Goal: Check status: Check status

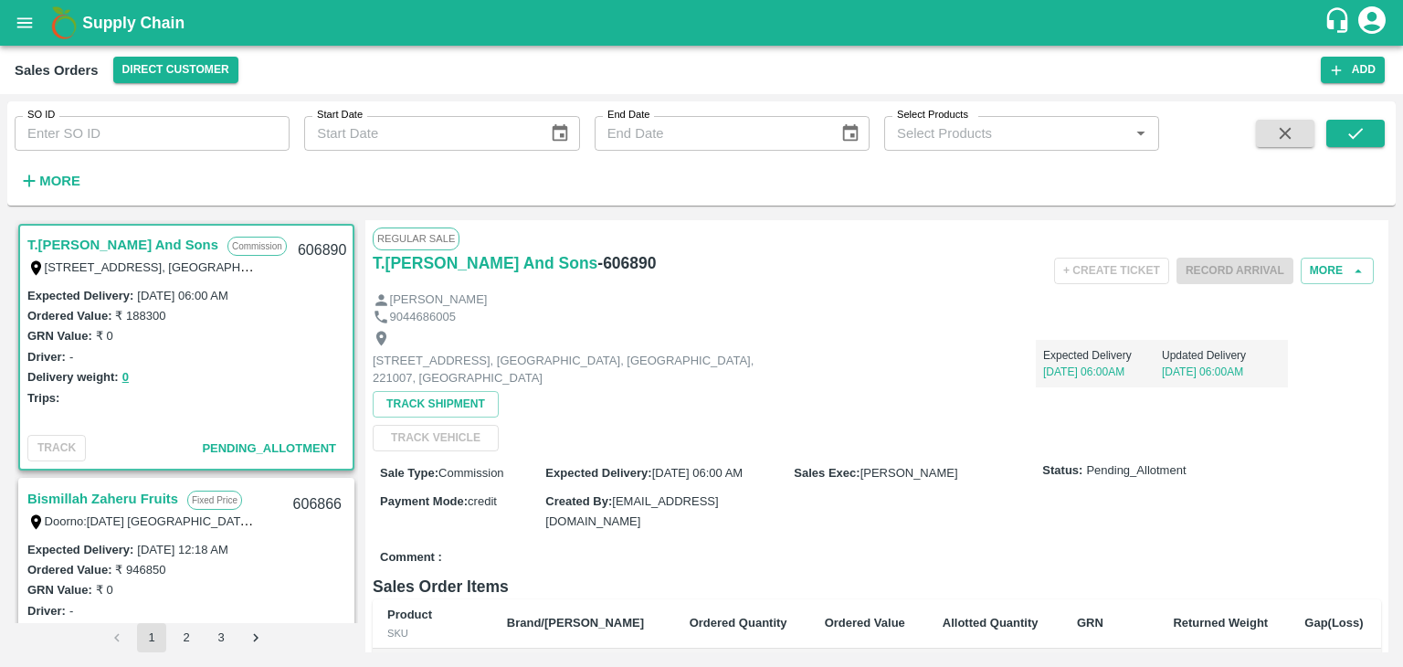
click at [1376, 22] on icon "account of current user" at bounding box center [1371, 19] width 27 height 27
click at [1302, 97] on li "Logout" at bounding box center [1328, 96] width 141 height 31
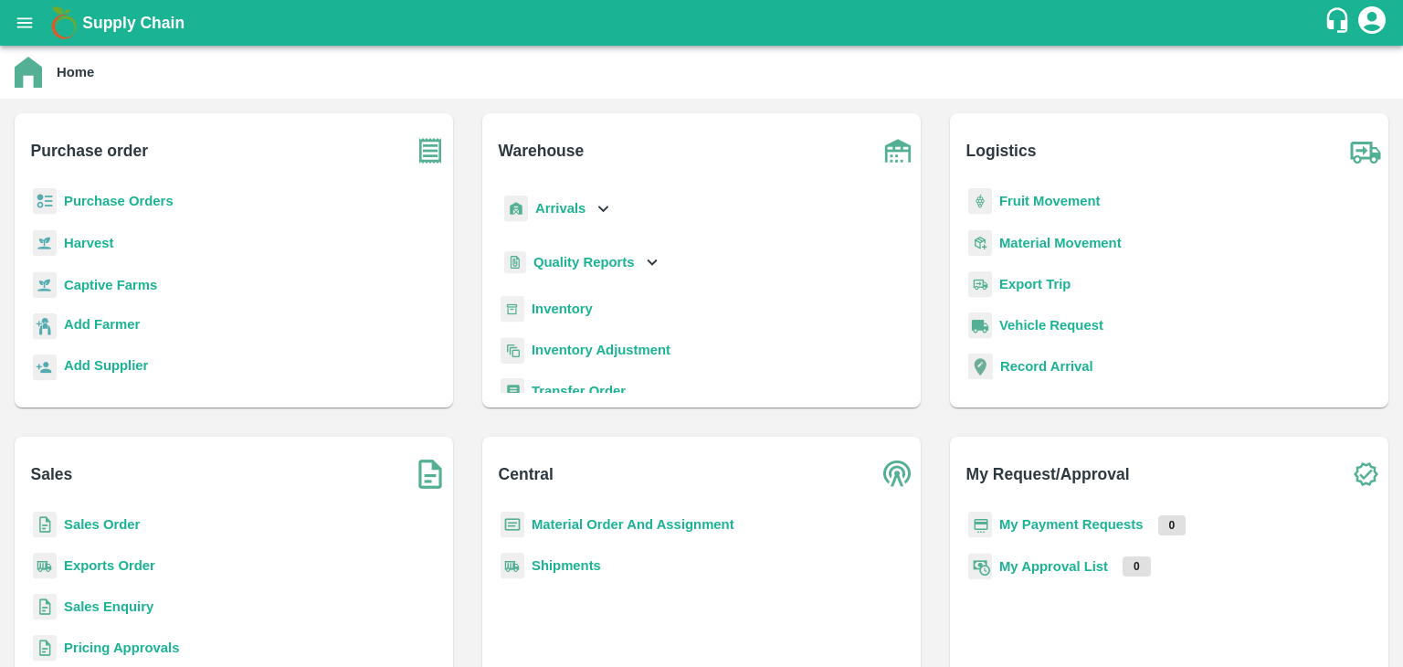
click at [97, 517] on b "Sales Order" at bounding box center [102, 524] width 76 height 15
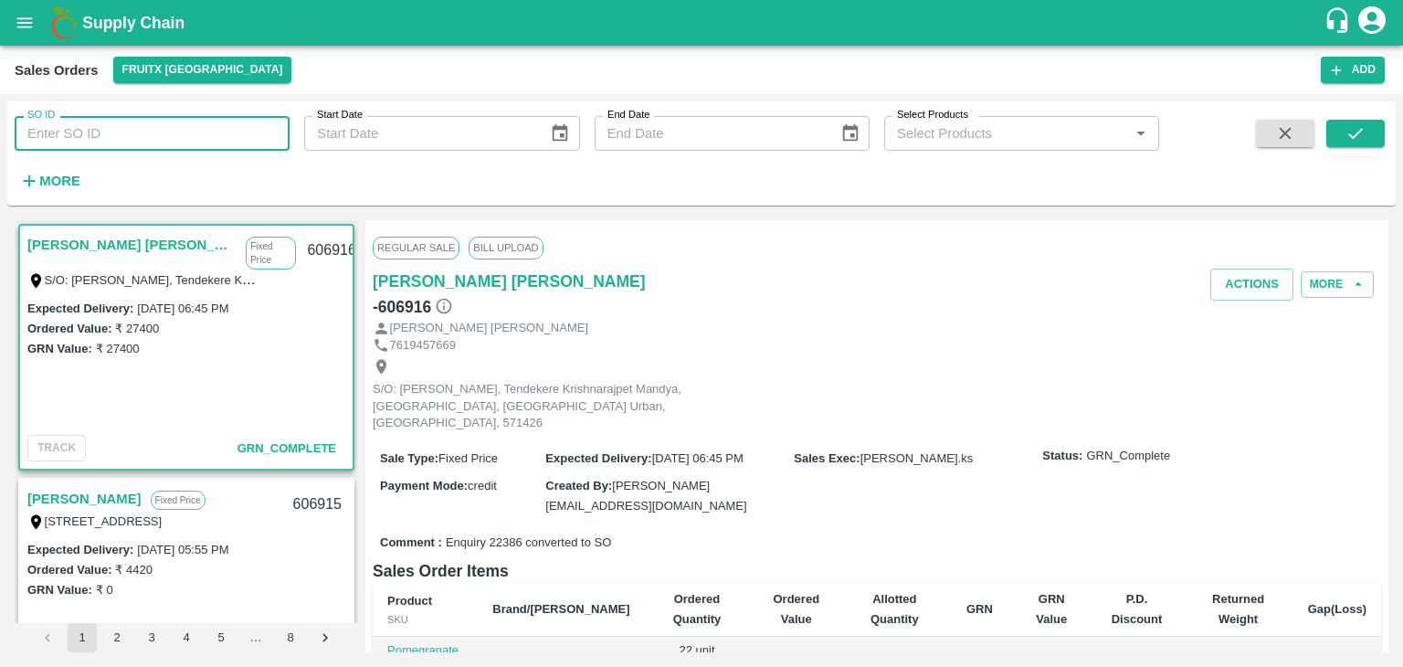
click at [69, 132] on input "SO ID" at bounding box center [152, 133] width 275 height 35
click at [1359, 136] on icon "submit" at bounding box center [1356, 133] width 20 height 20
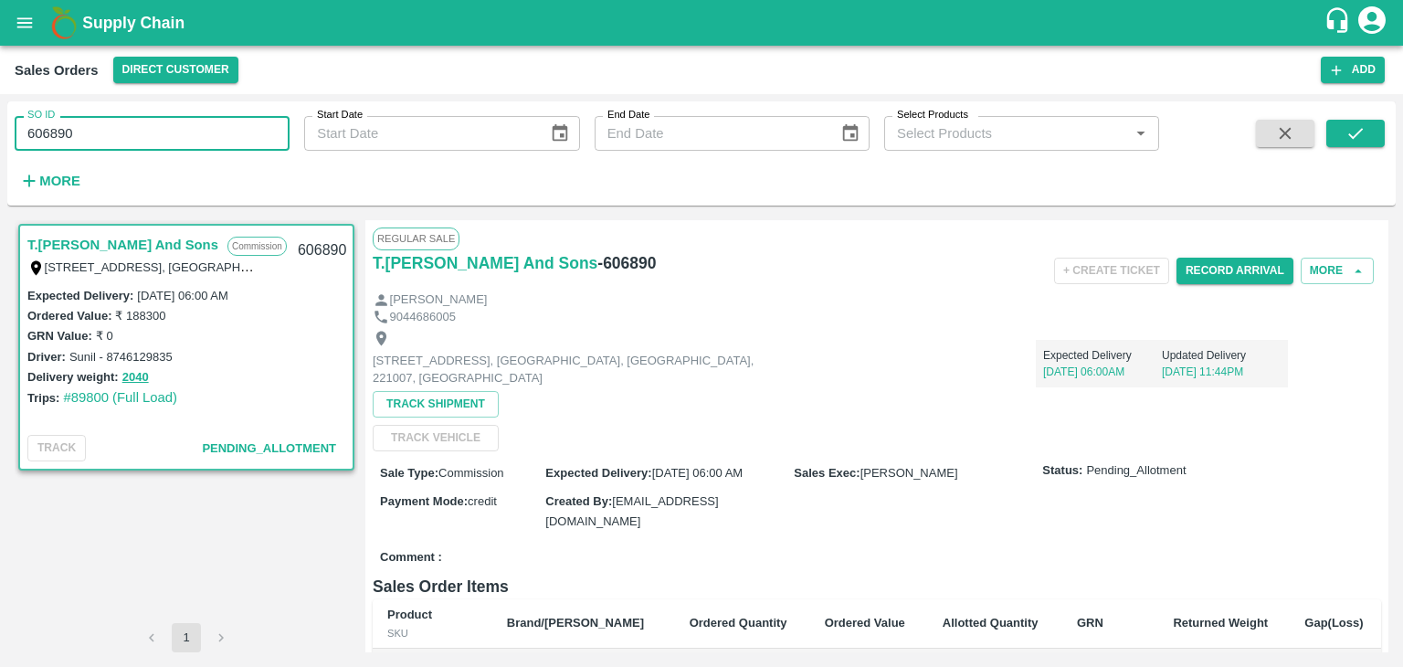
click at [173, 122] on input "606890" at bounding box center [152, 133] width 275 height 35
type input "6"
click at [165, 130] on input "SO ID" at bounding box center [152, 133] width 275 height 35
paste input "text"
click at [1357, 135] on icon "submit" at bounding box center [1355, 133] width 15 height 11
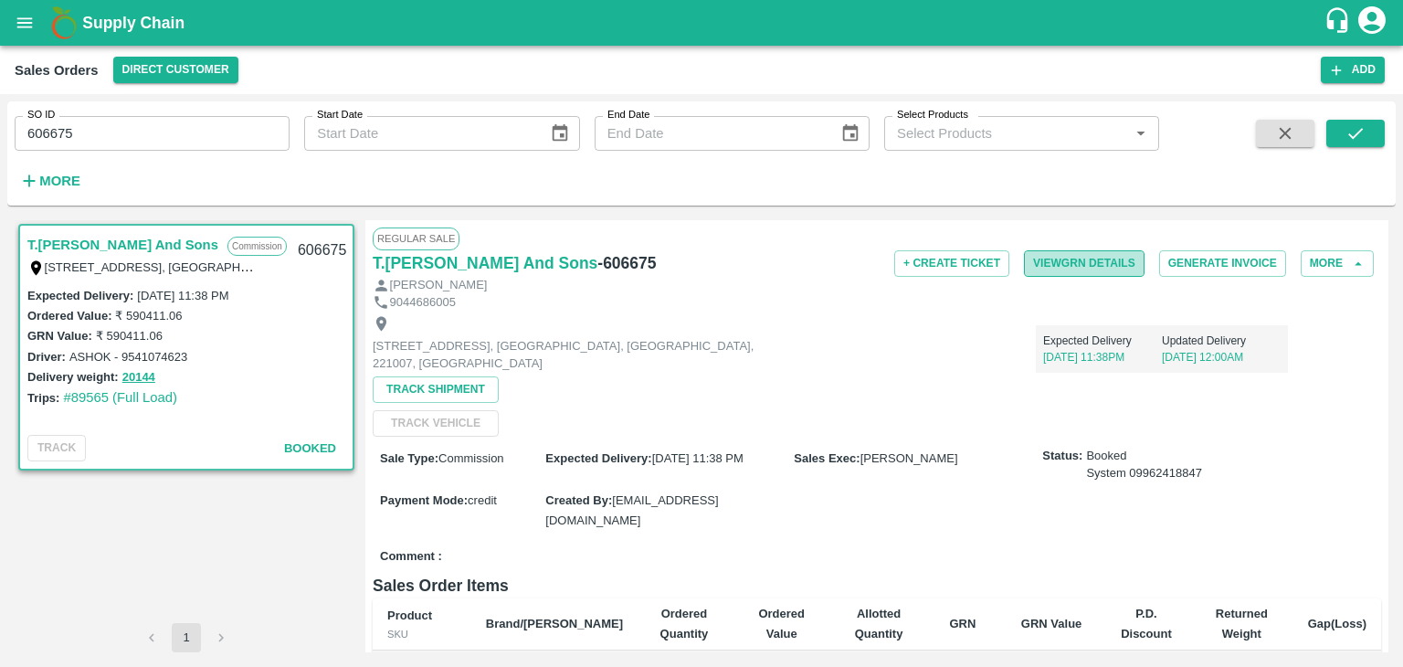
click at [1093, 264] on button "View GRN Details" at bounding box center [1084, 263] width 121 height 26
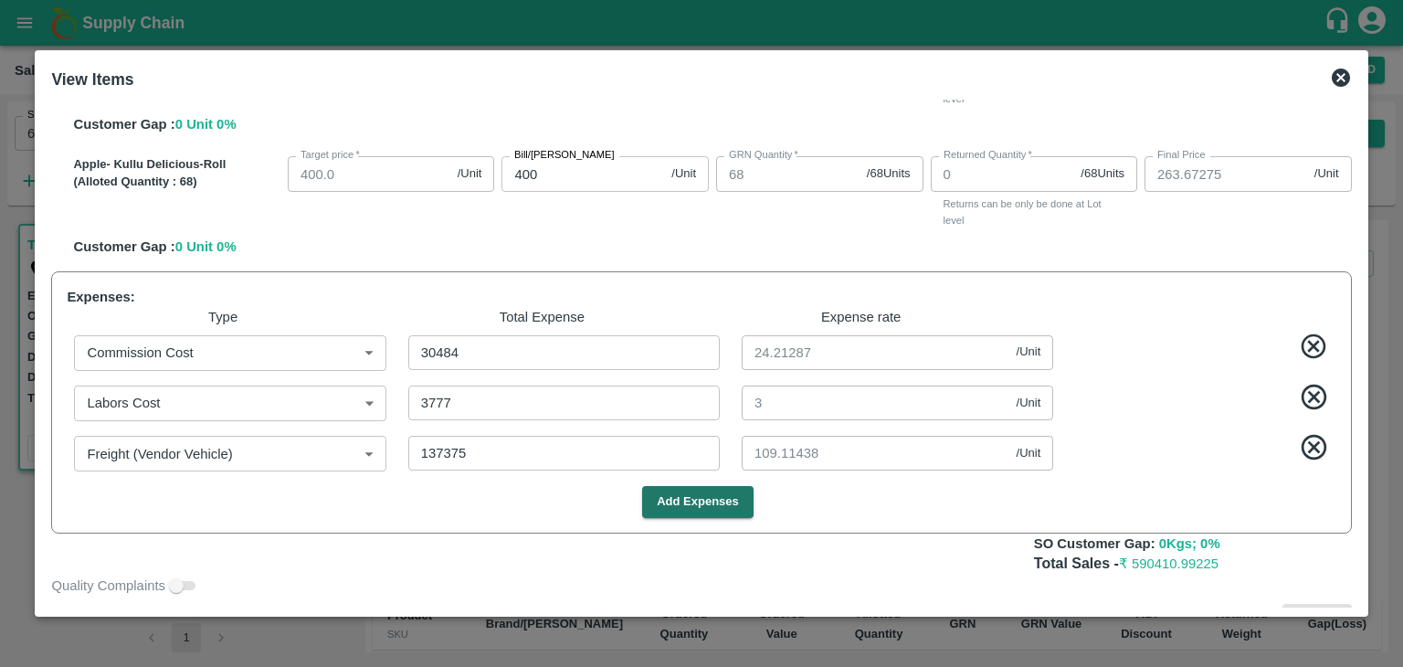
scroll to position [181, 0]
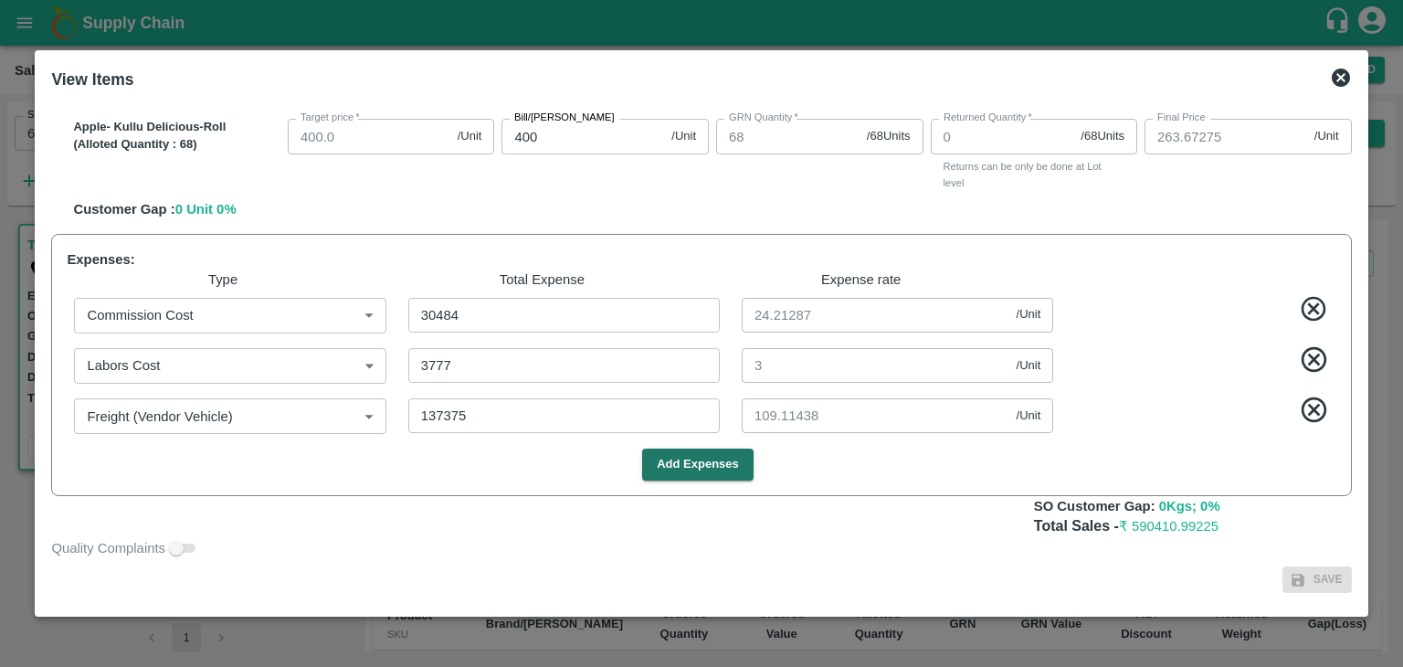
click at [1344, 79] on icon at bounding box center [1341, 78] width 22 height 22
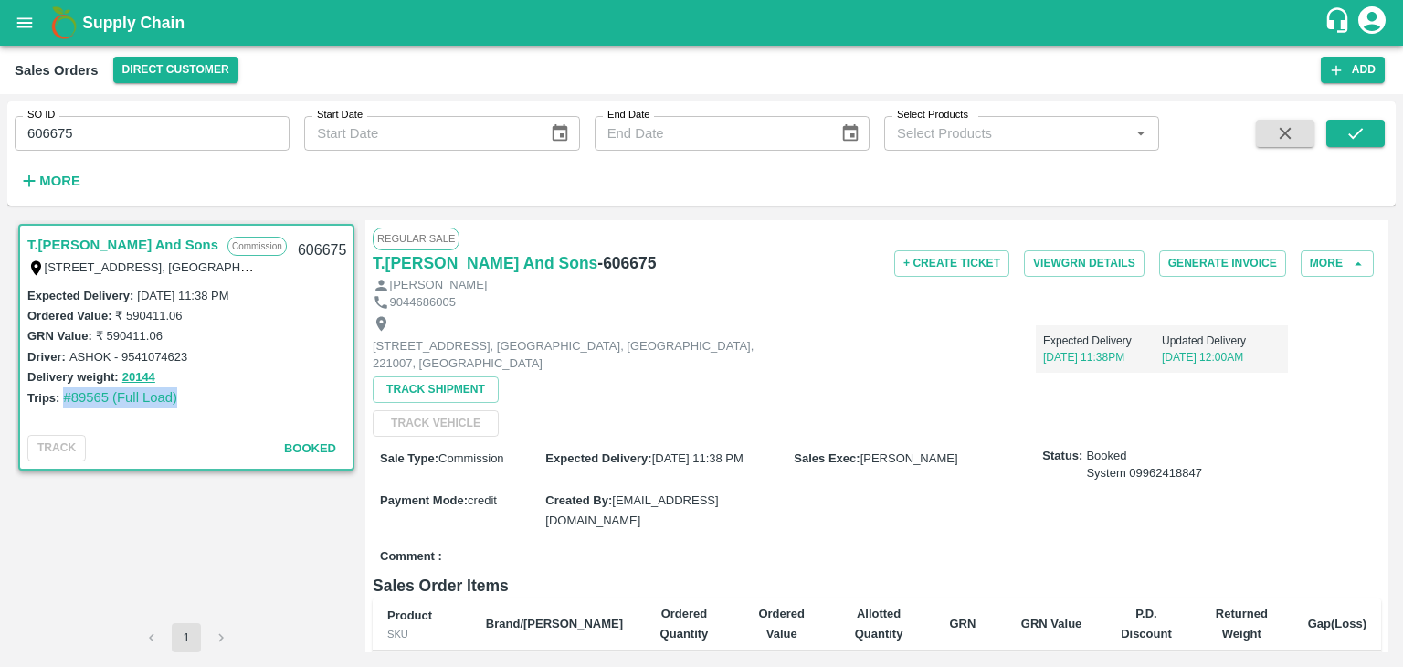
drag, startPoint x: 59, startPoint y: 394, endPoint x: 194, endPoint y: 405, distance: 134.7
click at [194, 405] on div "Trips: #89565 (Full Load)" at bounding box center [186, 397] width 318 height 20
copy link "#89565 (Full Load)"
click at [203, 388] on div "Trips: #89565 (Full Load)" at bounding box center [186, 397] width 318 height 20
click at [192, 410] on div "Expected Delivery : [DATE] 11:38 PM Ordered Value: ₹ 590411.06 GRN Value: ₹ 590…" at bounding box center [186, 356] width 333 height 143
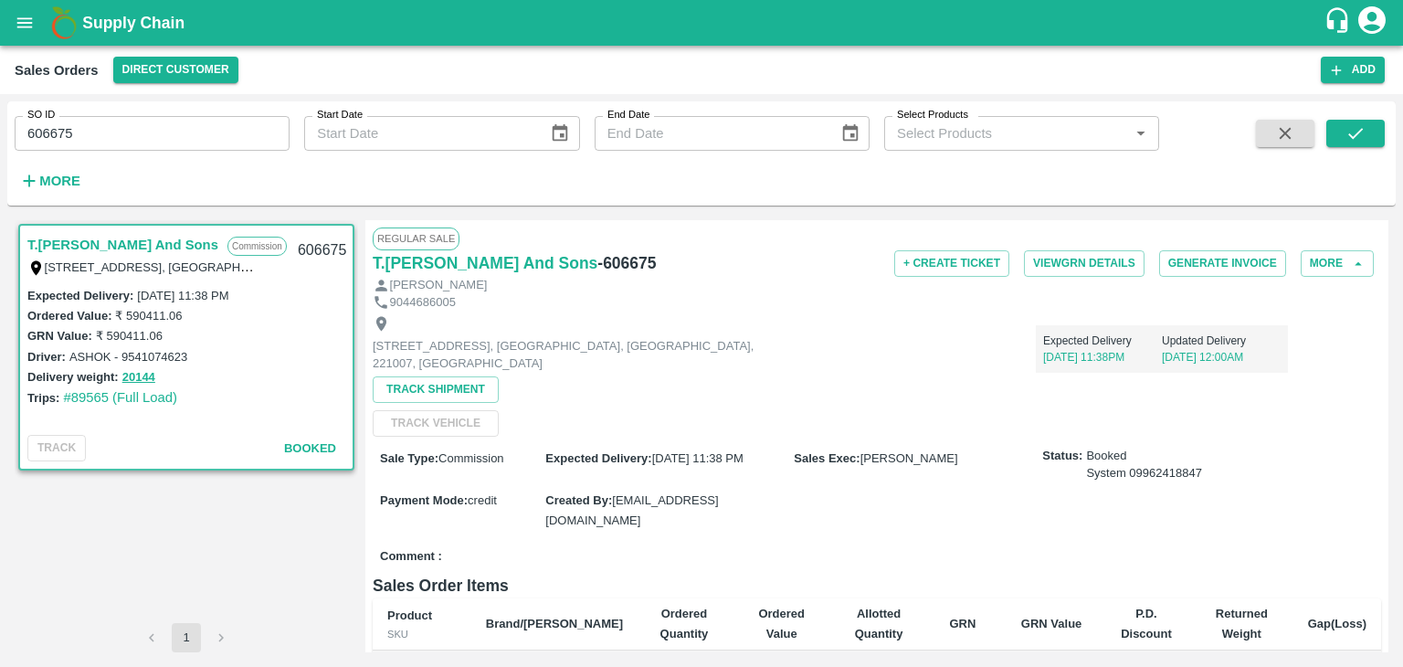
click at [844, 313] on div "Expected Delivery [DATE] 11:38PM Updated Delivery [DATE] 12:00AM" at bounding box center [1036, 342] width 504 height 62
click at [132, 127] on input "606675" at bounding box center [152, 133] width 275 height 35
type input "6"
paste input "text"
click at [1356, 140] on icon "submit" at bounding box center [1356, 133] width 20 height 20
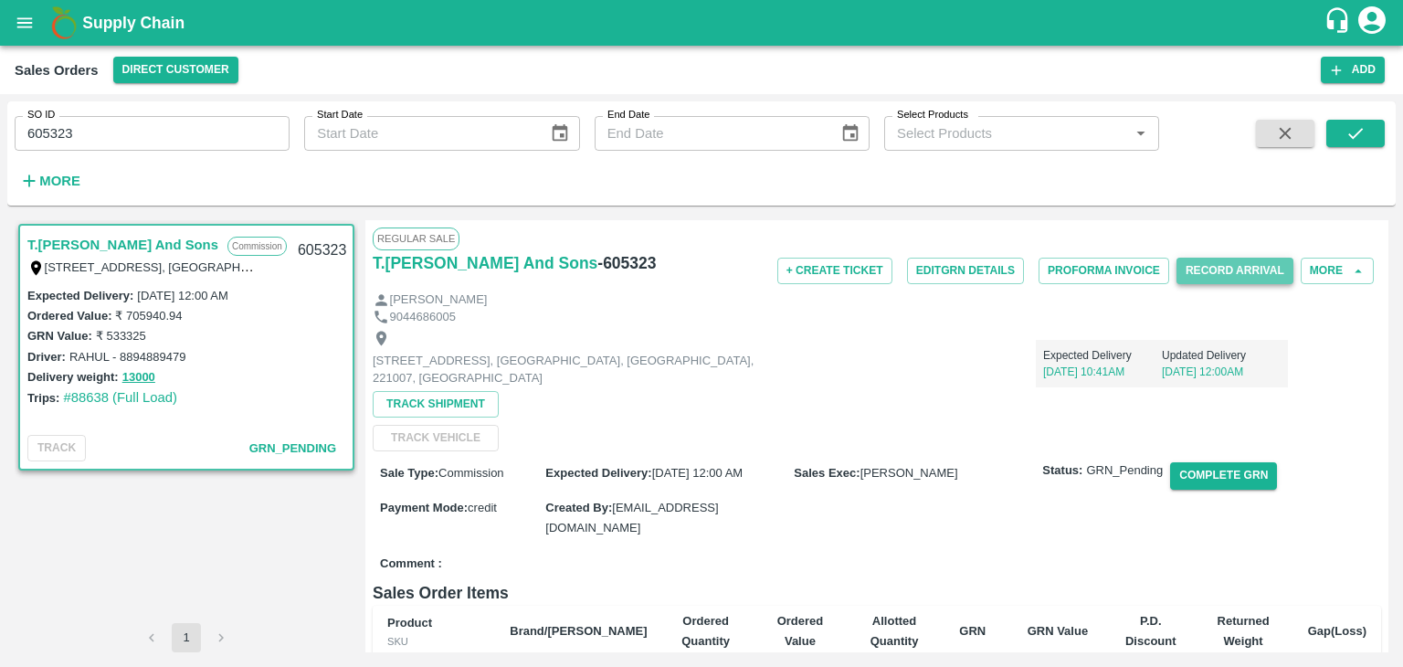
click at [1245, 271] on button "Record Arrival" at bounding box center [1235, 271] width 117 height 26
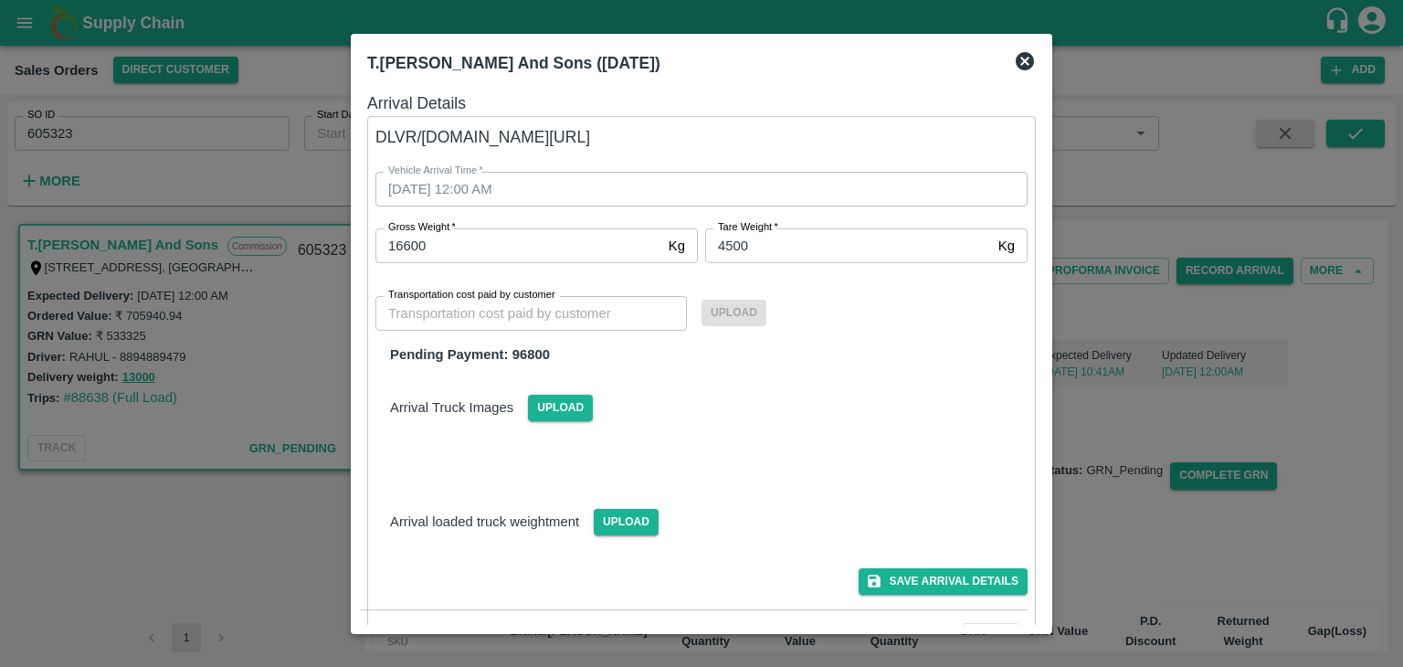
click at [1023, 61] on icon at bounding box center [1025, 61] width 22 height 22
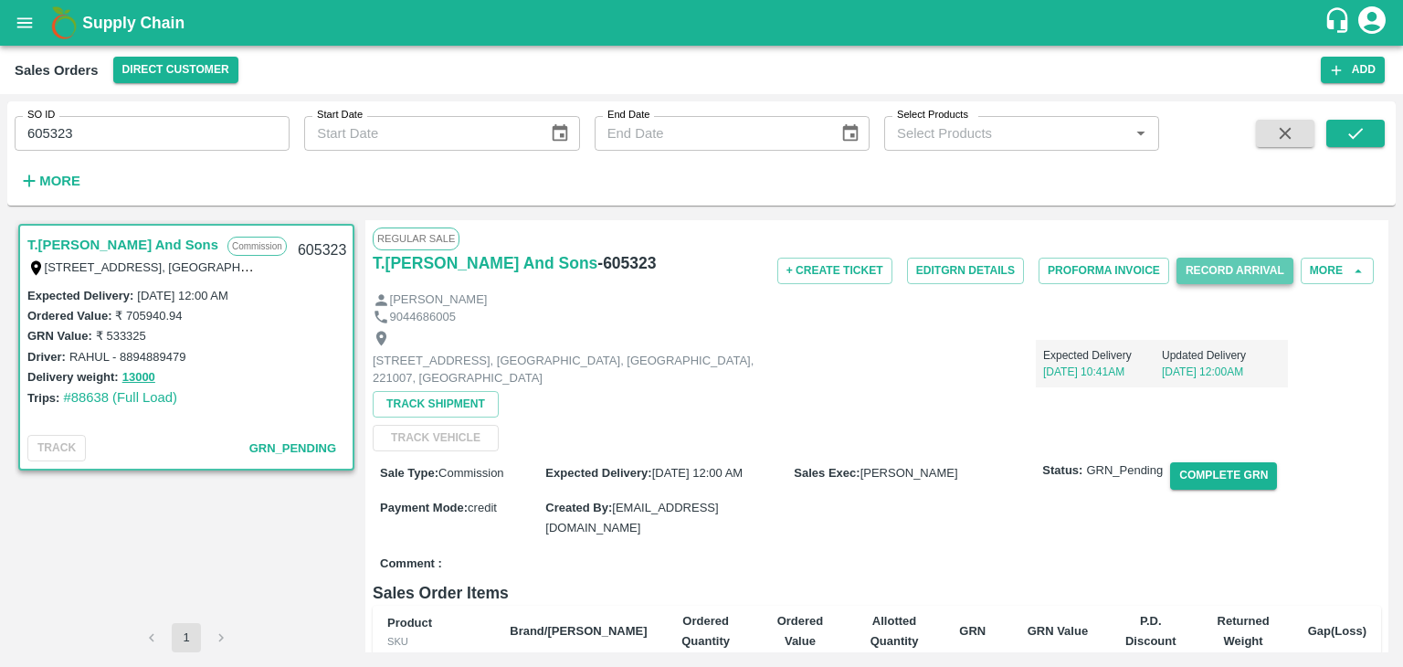
click at [1202, 266] on button "Record Arrival" at bounding box center [1235, 271] width 117 height 26
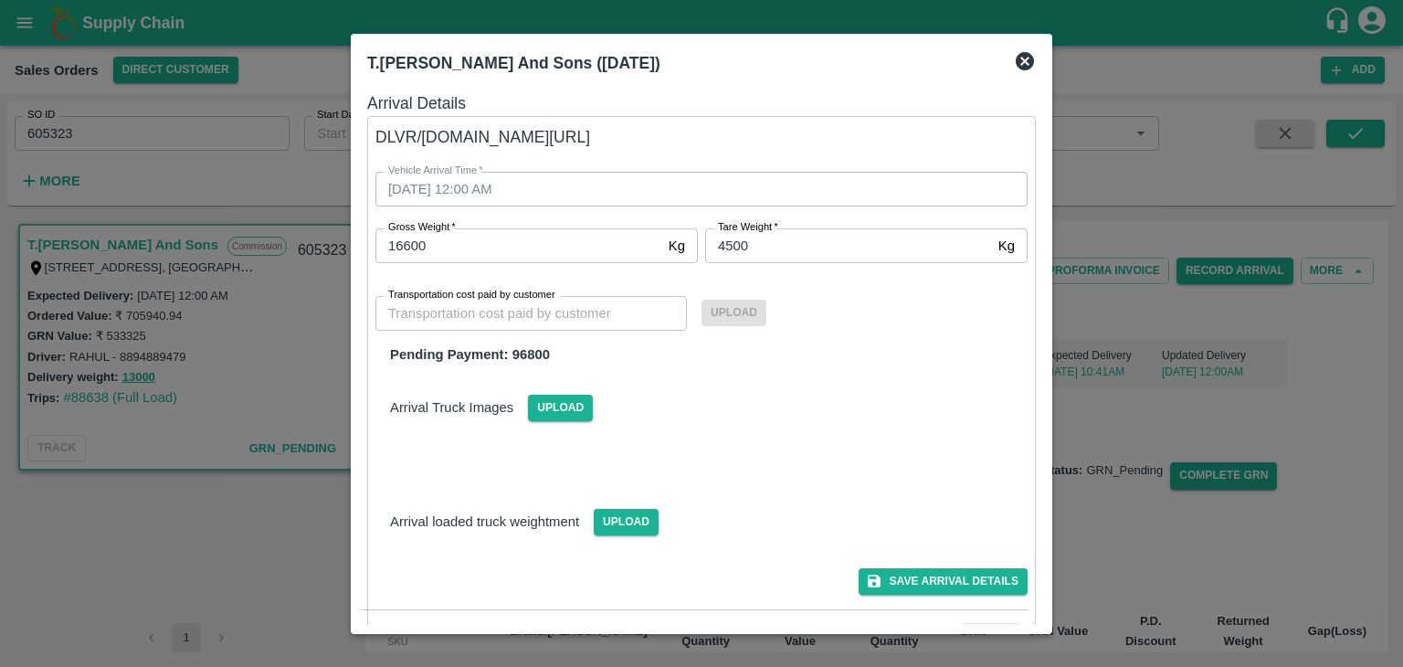
click at [1028, 66] on icon at bounding box center [1025, 61] width 18 height 18
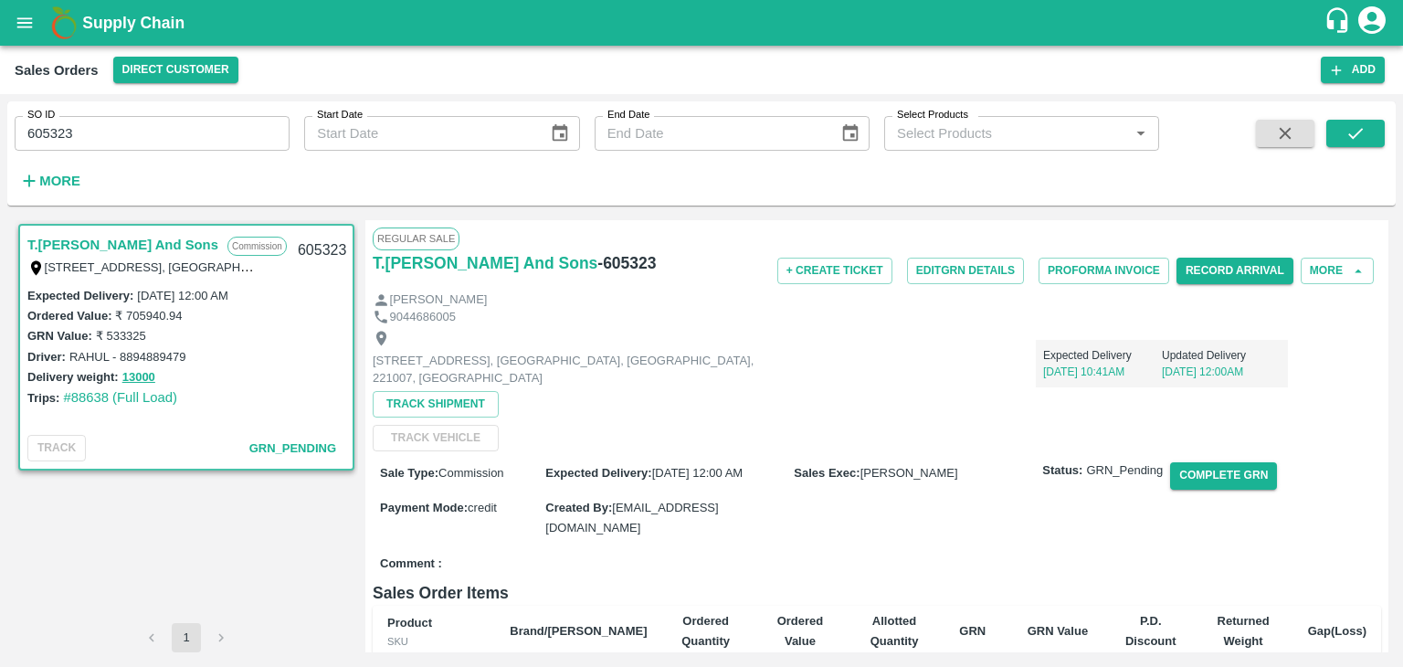
drag, startPoint x: 188, startPoint y: 401, endPoint x: 58, endPoint y: 396, distance: 129.8
click at [58, 396] on div "Trips: #88638 (Full Load)" at bounding box center [186, 397] width 318 height 20
drag, startPoint x: 58, startPoint y: 396, endPoint x: 209, endPoint y: 401, distance: 150.8
click at [209, 401] on div "Trips: #88638 (Full Load)" at bounding box center [186, 397] width 318 height 20
copy link "#88638 (Full Load)"
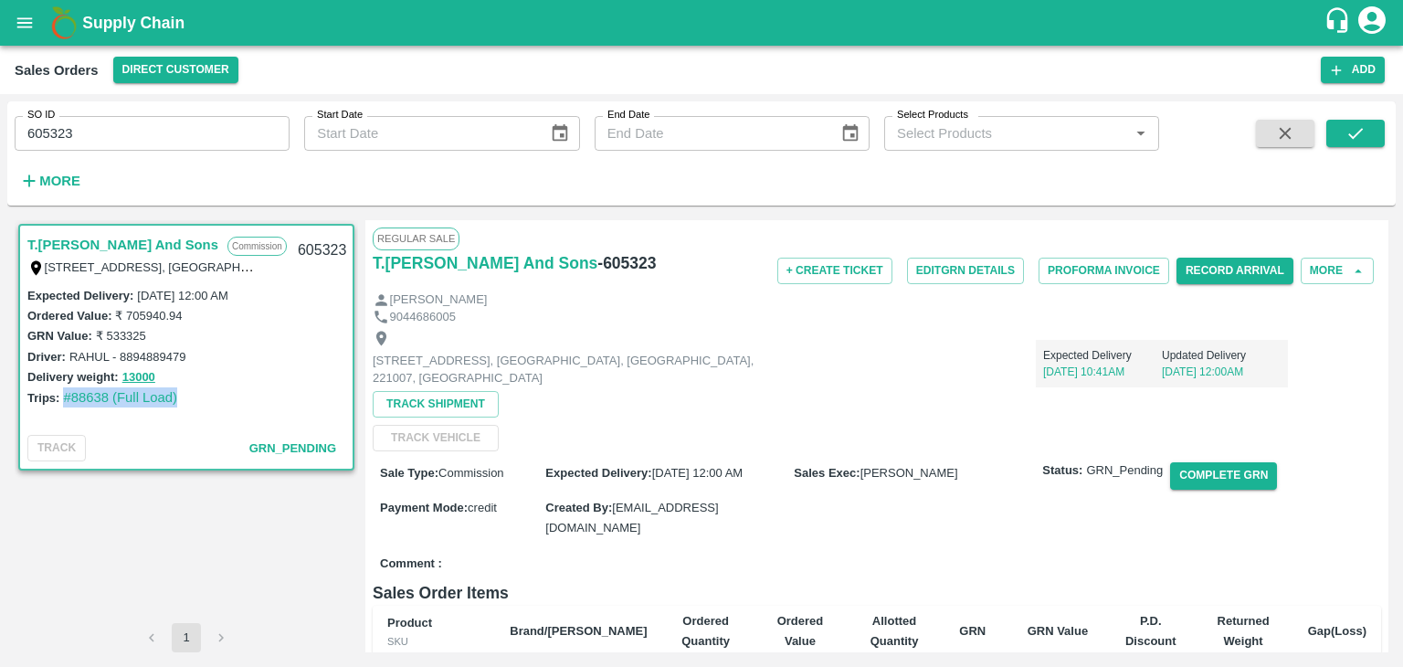
click at [258, 419] on div "Expected Delivery : [DATE] 12:00 AM Ordered Value: ₹ 705940.94 GRN Value: ₹ 533…" at bounding box center [186, 356] width 333 height 143
click at [1286, 375] on div "[STREET_ADDRESS] [GEOGRAPHIC_DATA], [GEOGRAPHIC_DATA], [GEOGRAPHIC_DATA], 22100…" at bounding box center [877, 388] width 1009 height 126
click at [1321, 375] on div "[STREET_ADDRESS] [GEOGRAPHIC_DATA], [GEOGRAPHIC_DATA], [GEOGRAPHIC_DATA], 22100…" at bounding box center [877, 388] width 1009 height 126
click at [1242, 270] on button "Record Arrival" at bounding box center [1235, 271] width 117 height 26
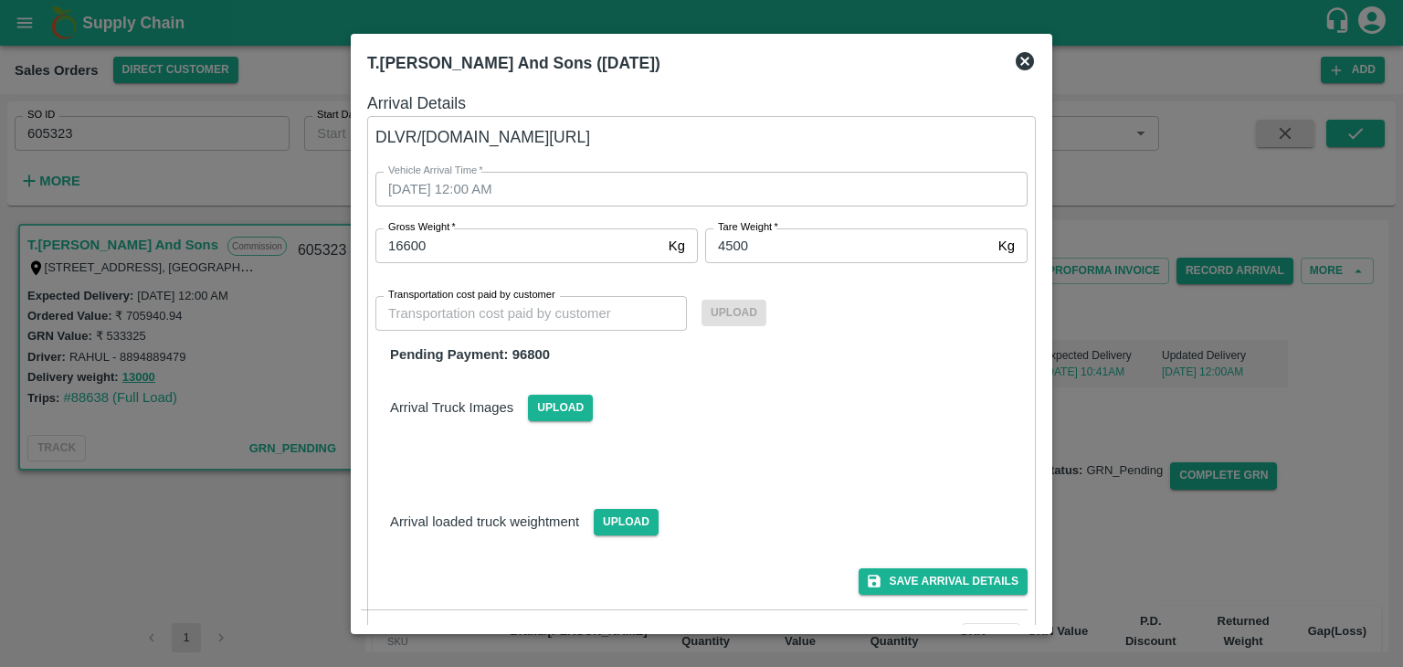
click at [1028, 61] on icon at bounding box center [1025, 61] width 18 height 18
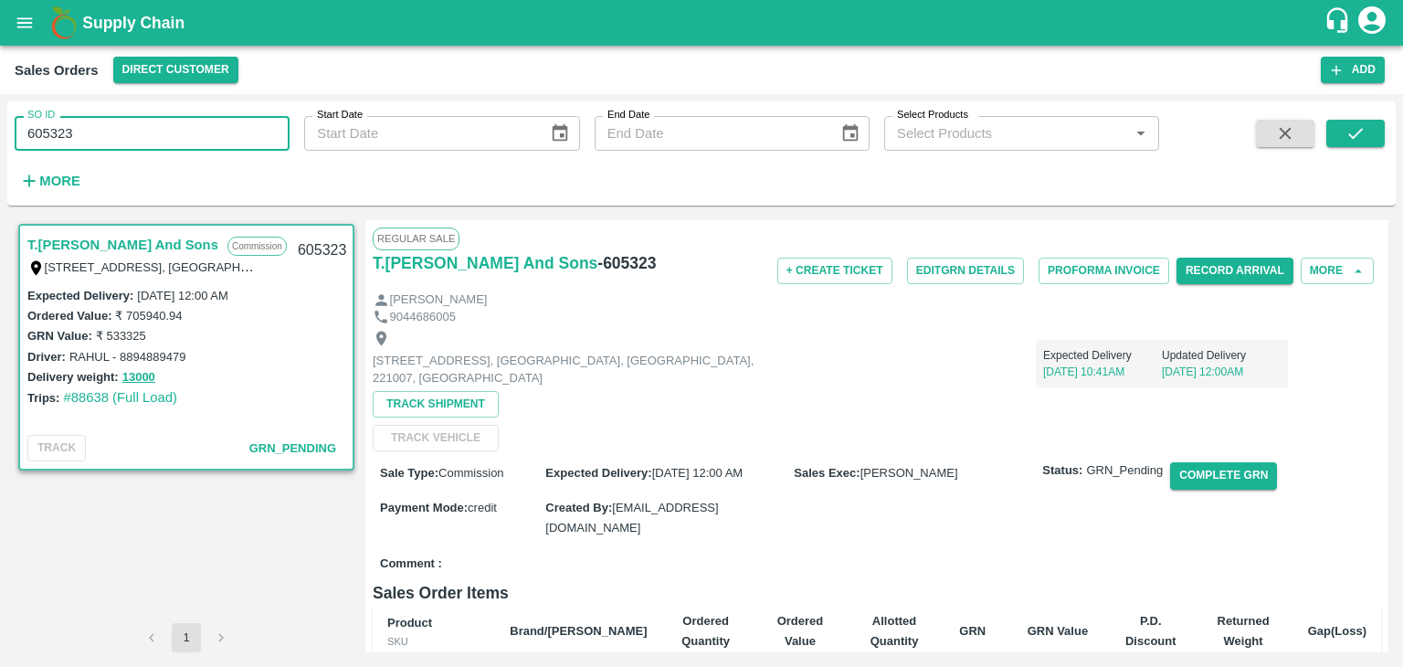
click at [86, 132] on input "605323" at bounding box center [152, 133] width 275 height 35
type input "6"
paste input "text"
click at [1366, 136] on button "submit" at bounding box center [1355, 133] width 58 height 27
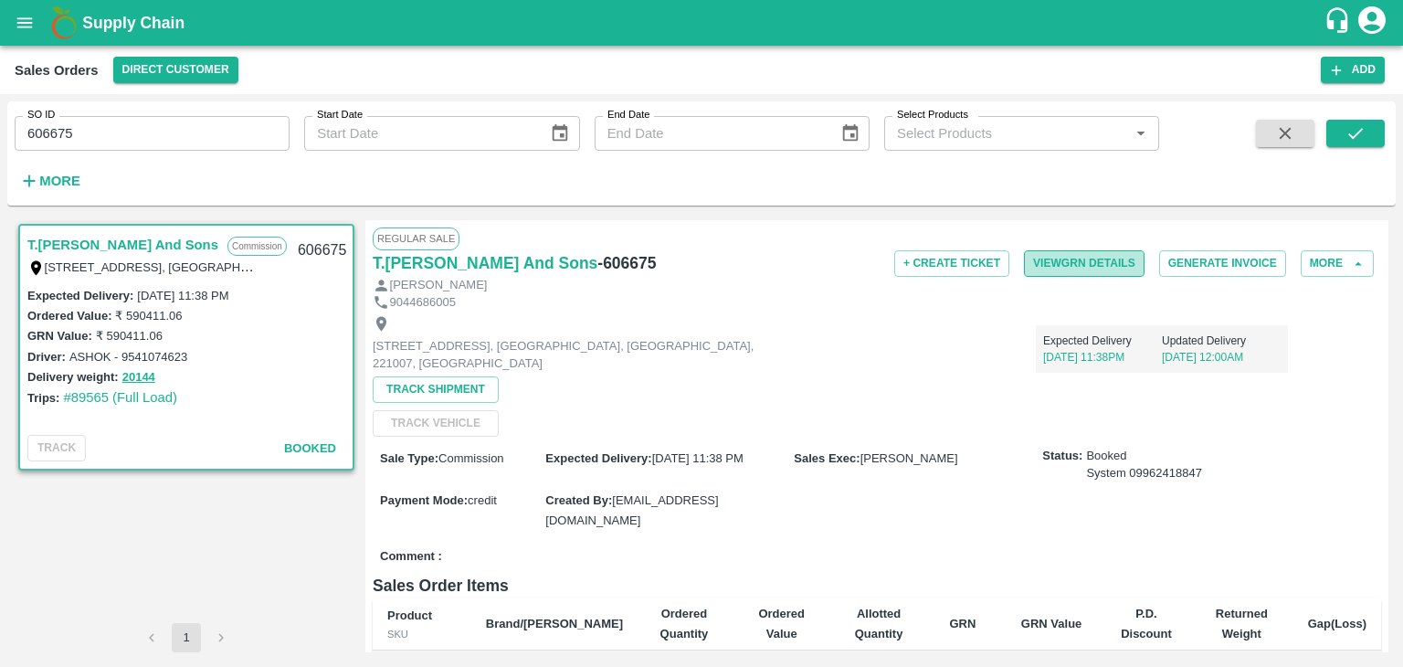
click at [1091, 263] on button "View GRN Details" at bounding box center [1084, 263] width 121 height 26
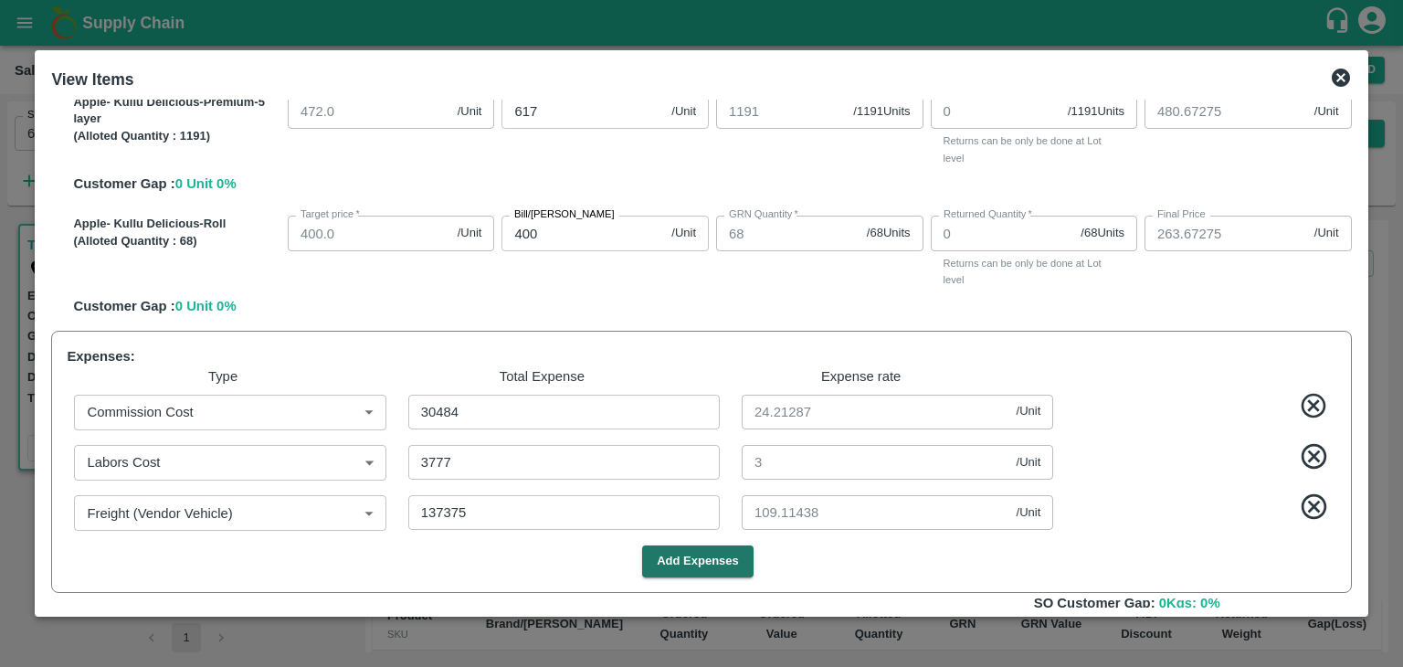
scroll to position [84, 0]
click at [1341, 73] on icon at bounding box center [1341, 78] width 18 height 18
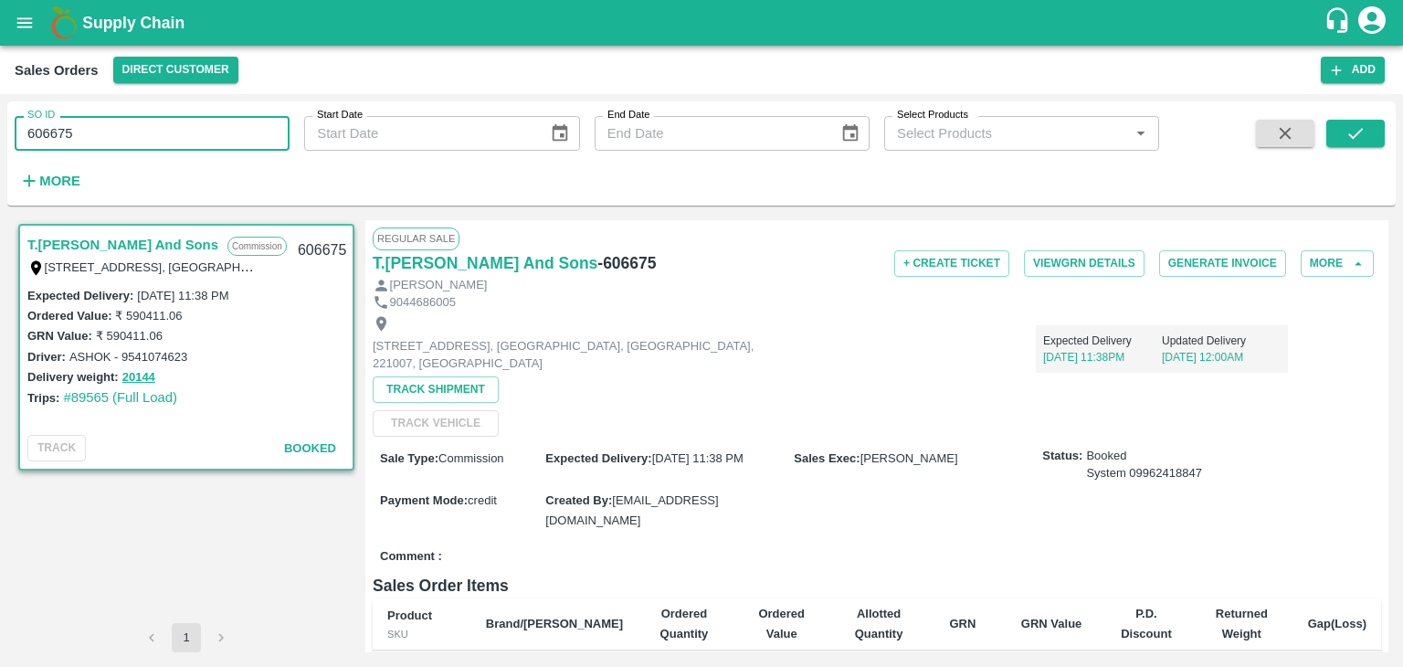
click at [139, 146] on input "606675" at bounding box center [152, 133] width 275 height 35
type input "6"
paste input "text"
type input "605323"
click at [1359, 134] on icon "submit" at bounding box center [1356, 133] width 20 height 20
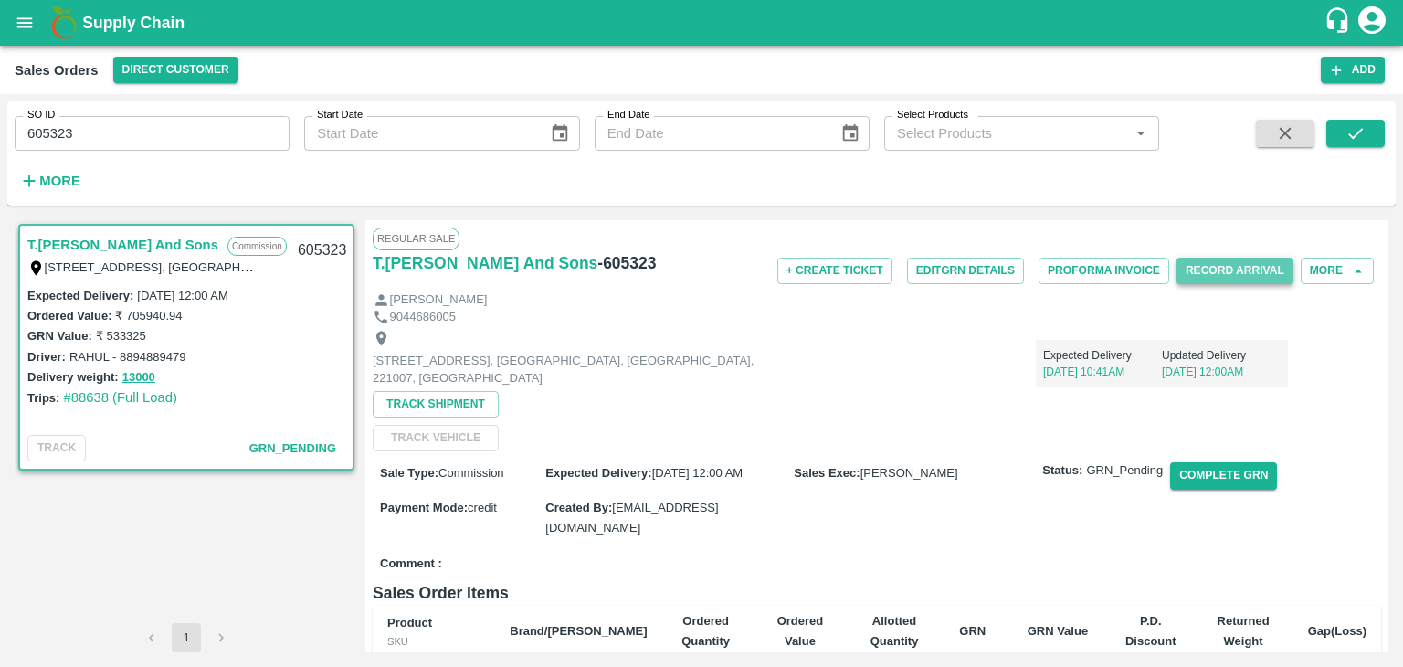
click at [1230, 266] on button "Record Arrival" at bounding box center [1235, 271] width 117 height 26
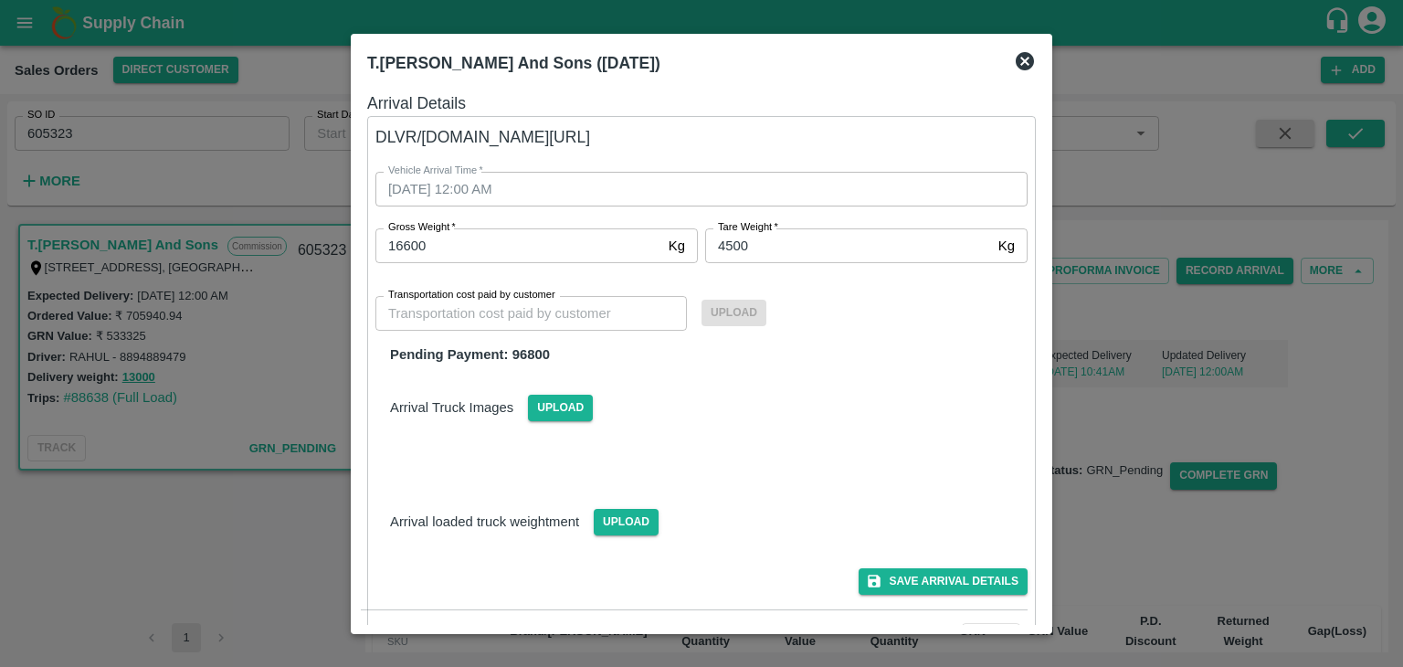
click at [1033, 52] on icon at bounding box center [1025, 61] width 22 height 22
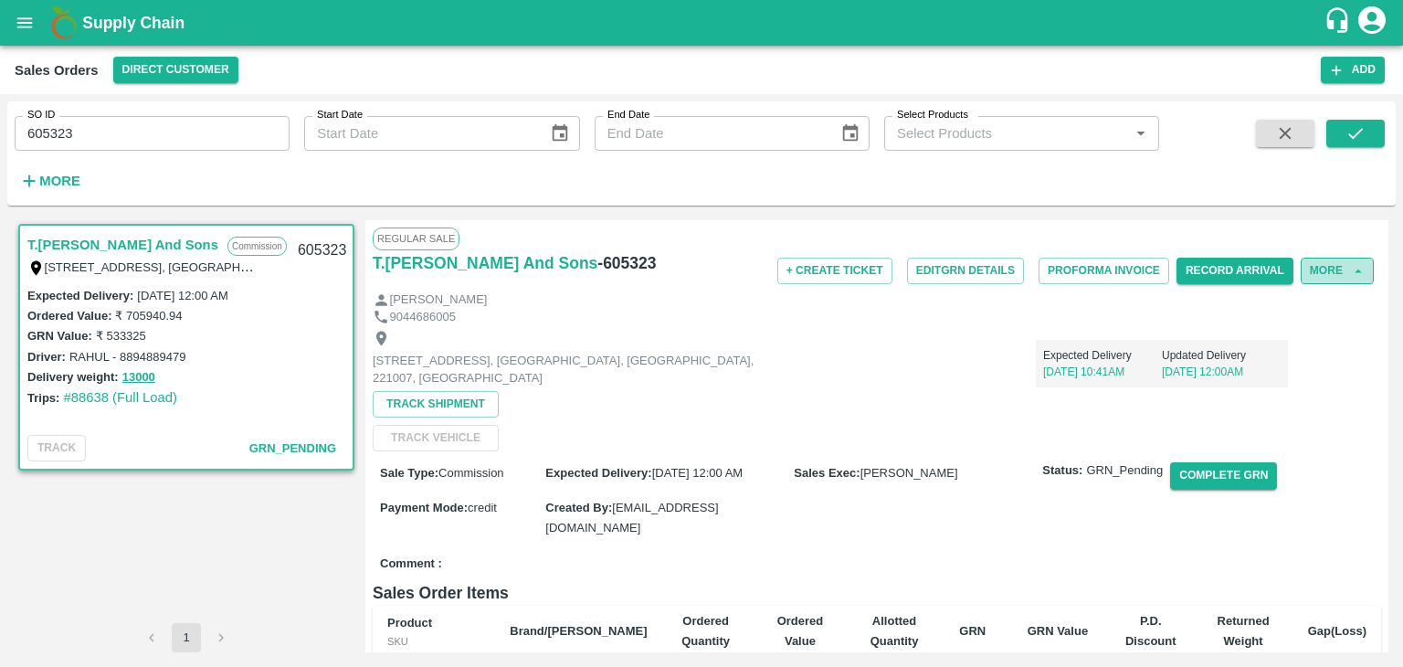
click at [1330, 268] on button "More" at bounding box center [1337, 271] width 73 height 26
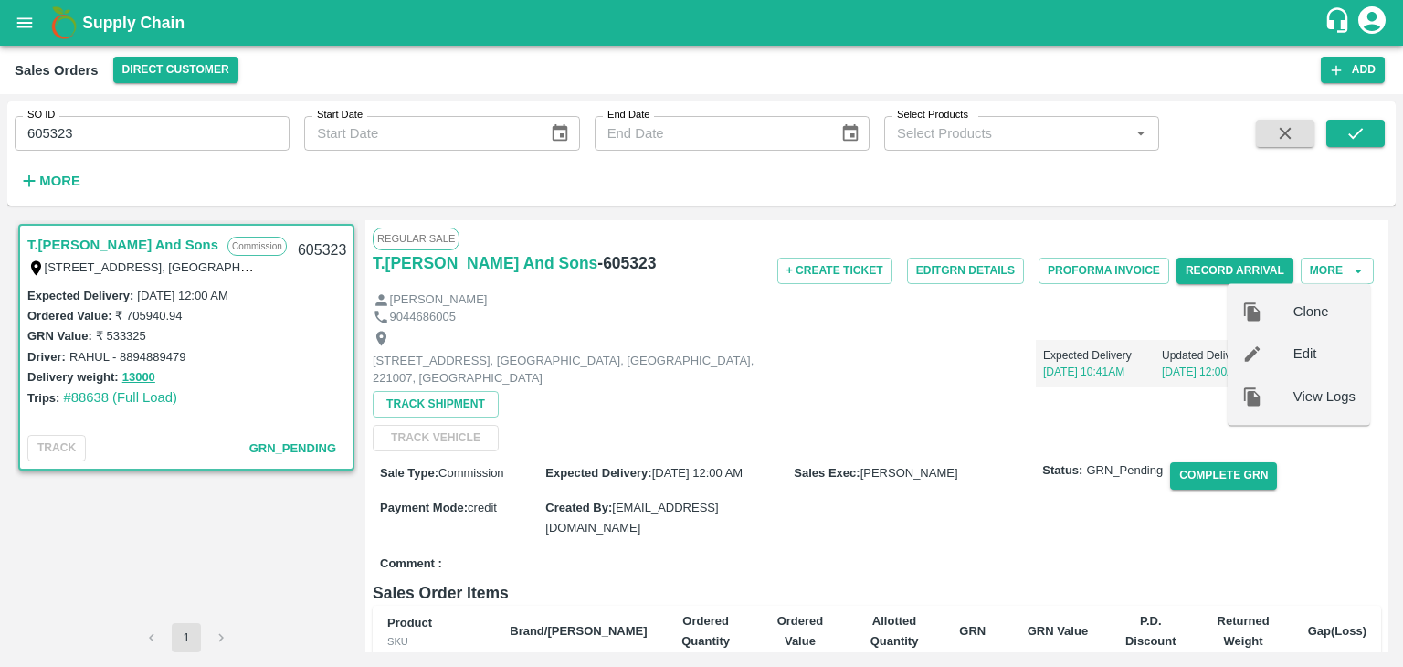
click at [1022, 309] on div "9044686005" at bounding box center [877, 317] width 1009 height 17
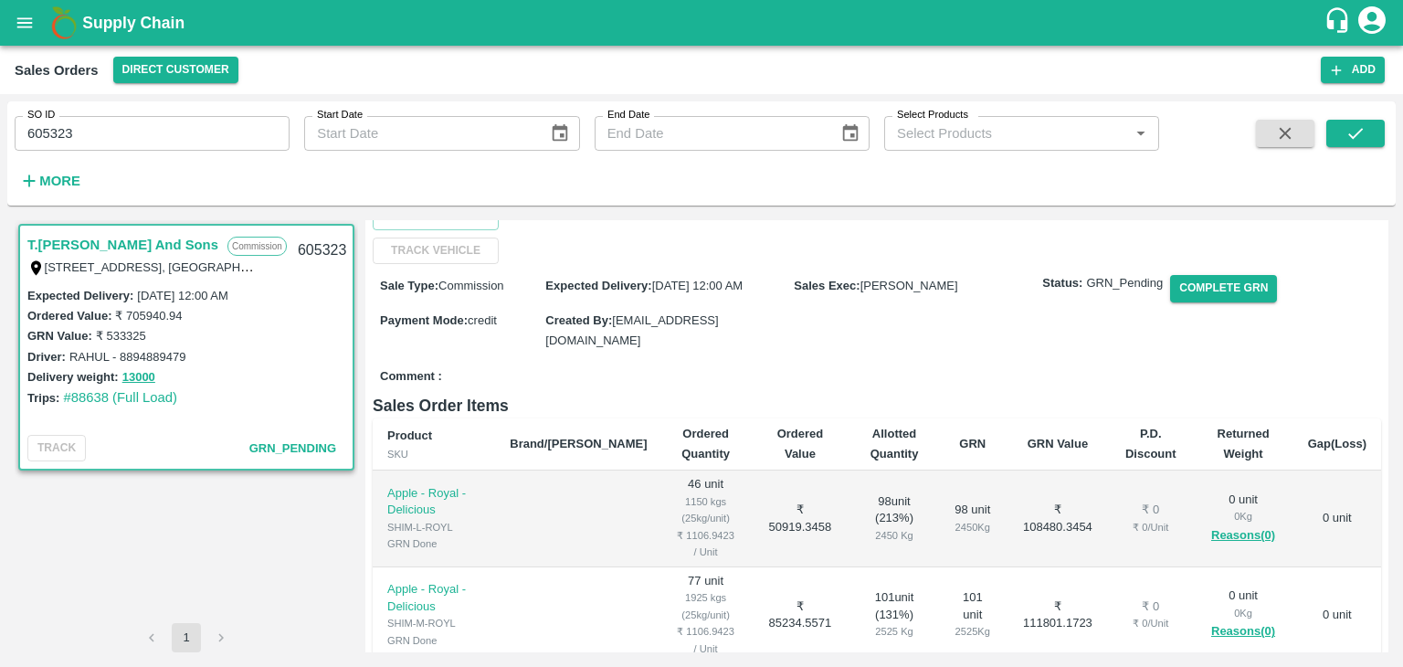
scroll to position [188, 0]
